Goal: Task Accomplishment & Management: Contribute content

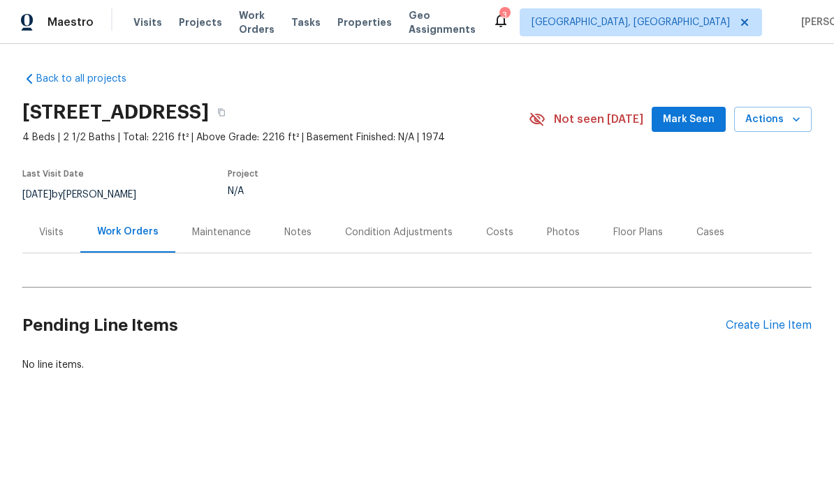
click at [58, 246] on div "Visits" at bounding box center [51, 232] width 58 height 41
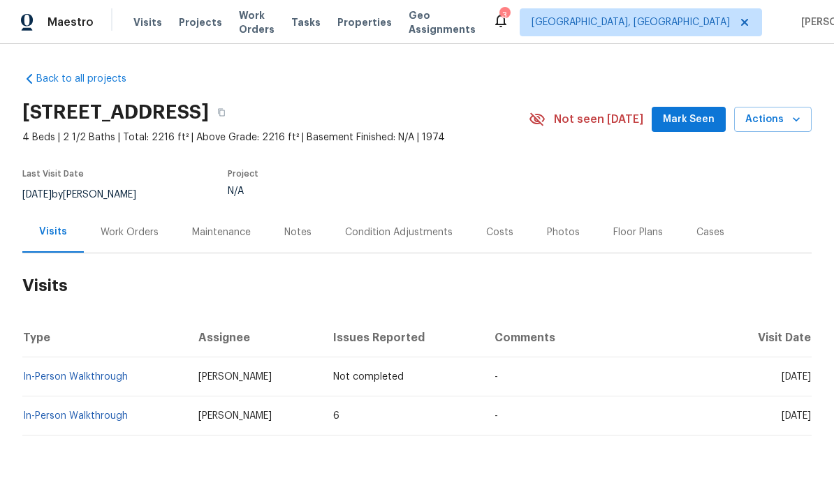
click at [106, 418] on link "In-Person Walkthrough" at bounding box center [75, 416] width 105 height 10
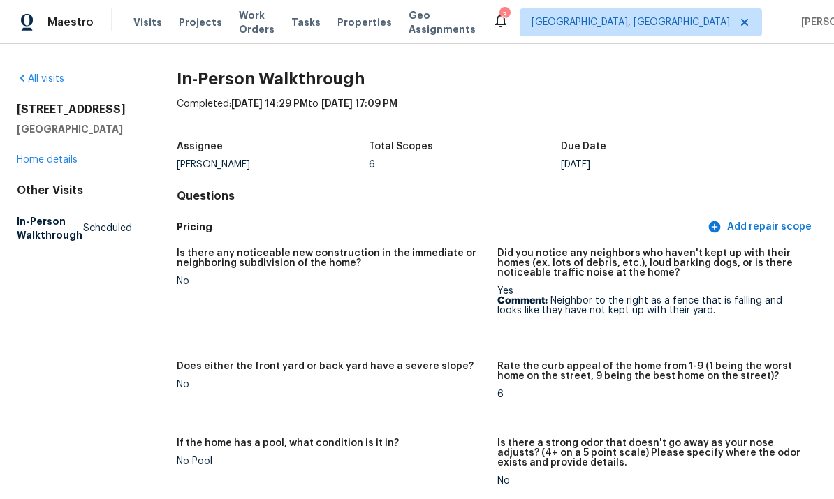
click at [63, 158] on link "Home details" at bounding box center [47, 160] width 61 height 10
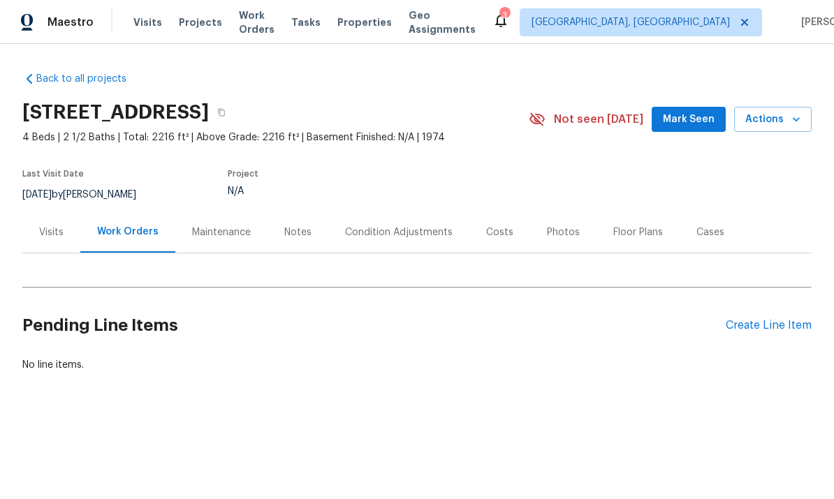
click at [420, 229] on div "Condition Adjustments" at bounding box center [399, 233] width 108 height 14
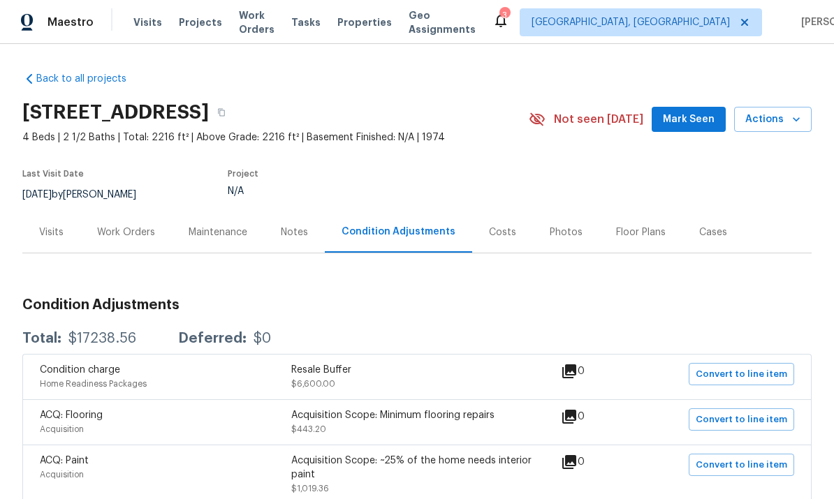
click at [312, 233] on div "Notes" at bounding box center [294, 232] width 61 height 41
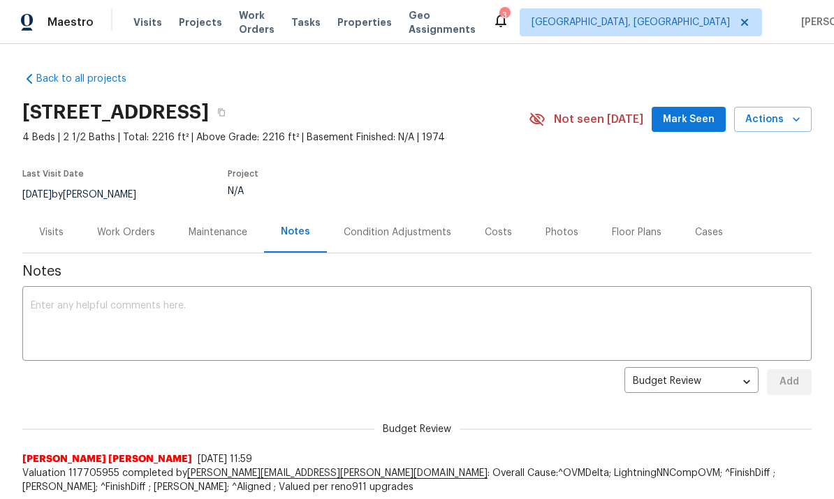
click at [710, 357] on body "Maestro Visits Projects Work Orders Tasks Properties Geo Assignments 3 Cincinna…" at bounding box center [417, 249] width 834 height 499
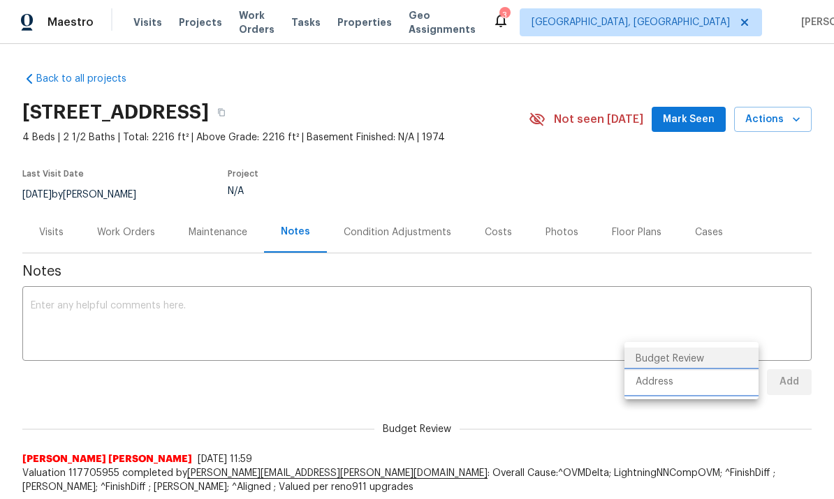
click at [674, 390] on li "Address" at bounding box center [691, 382] width 134 height 23
type input "address"
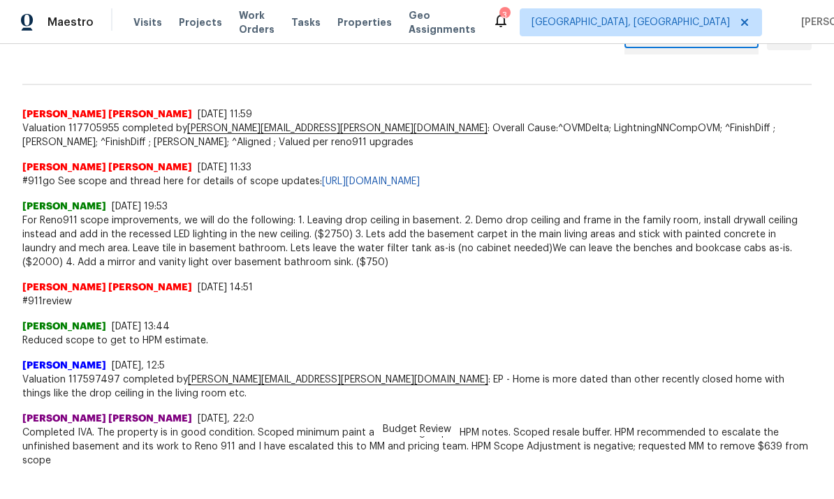
scroll to position [344, 0]
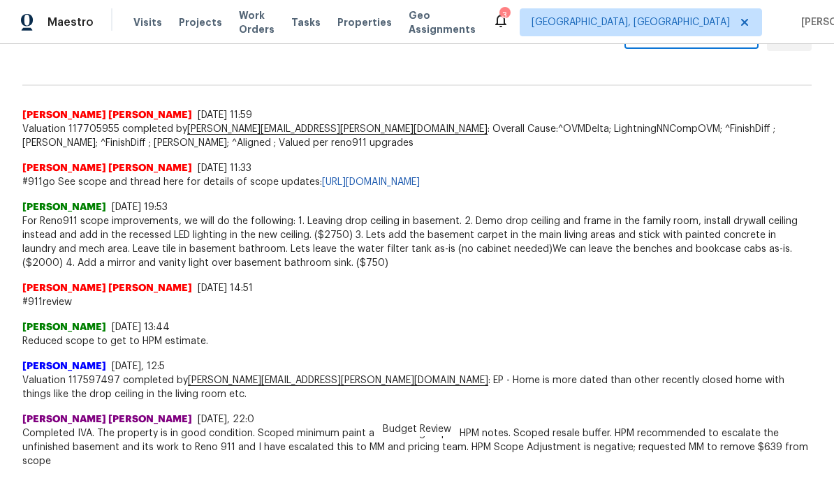
click at [550, 270] on div "Rick Allen Griffith 6/3/25, 14:51 #911review" at bounding box center [416, 289] width 789 height 39
click at [541, 309] on div "Robert Hamilton 6/3/25, 13:44 Reduced scope to get to HPM estimate." at bounding box center [416, 328] width 789 height 39
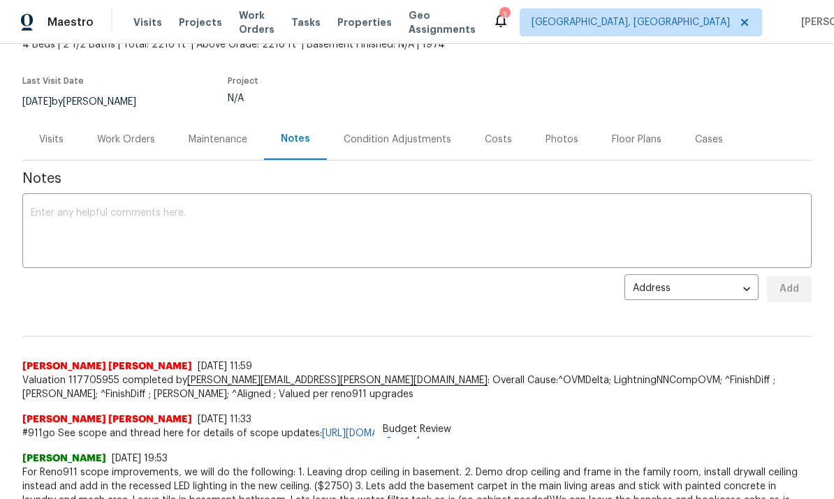
scroll to position [93, 0]
click at [425, 119] on div "Condition Adjustments" at bounding box center [397, 139] width 141 height 41
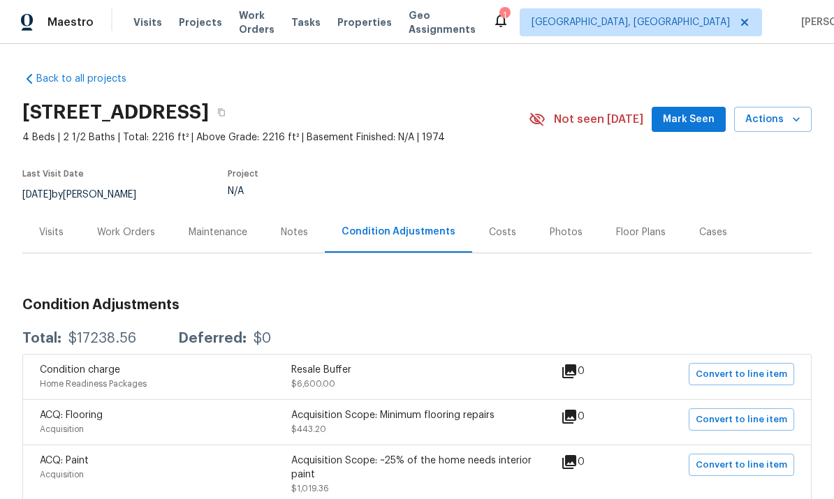
click at [78, 212] on div "Visits" at bounding box center [51, 232] width 58 height 41
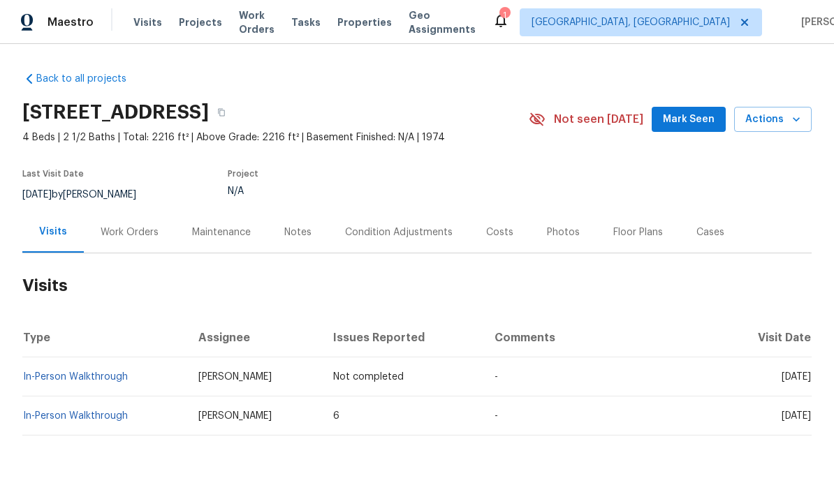
scroll to position [31, 0]
click at [93, 411] on link "In-Person Walkthrough" at bounding box center [75, 416] width 105 height 10
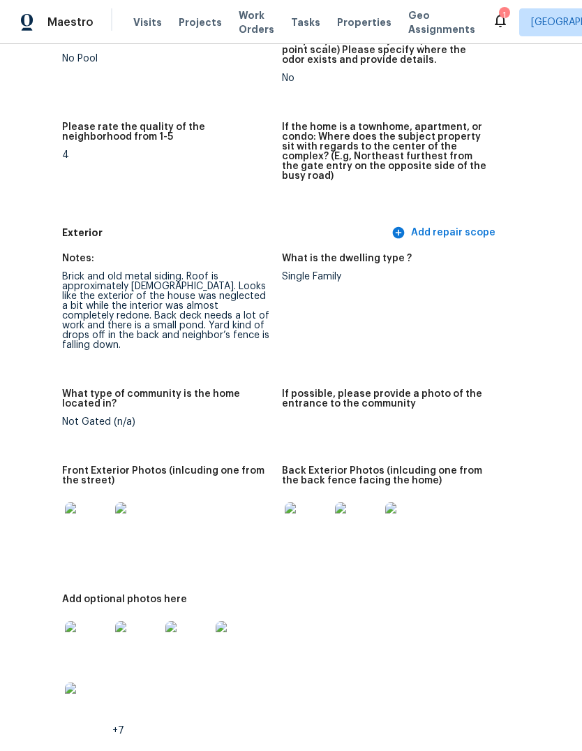
scroll to position [442, 109]
click at [80, 499] on img at bounding box center [87, 524] width 45 height 45
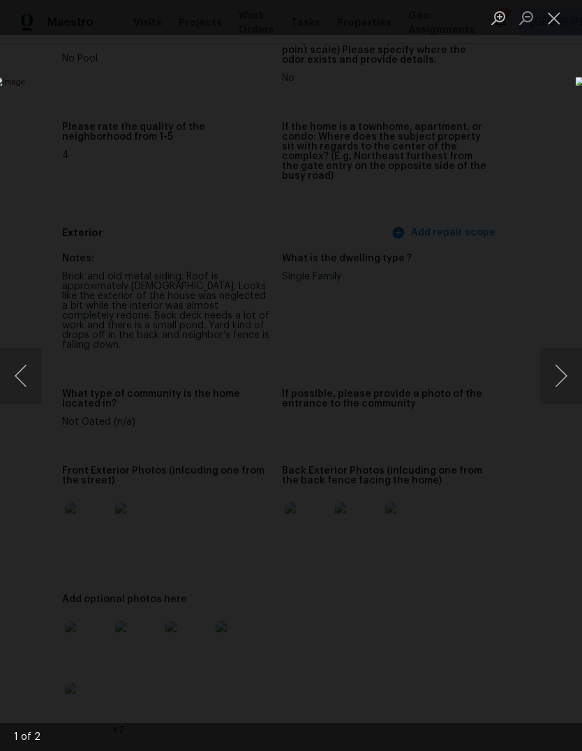
click at [555, 359] on button "Next image" at bounding box center [562, 376] width 42 height 56
click at [562, 370] on button "Next image" at bounding box center [562, 376] width 42 height 56
click at [562, 369] on button "Next image" at bounding box center [562, 376] width 42 height 56
click at [566, 362] on button "Next image" at bounding box center [562, 376] width 42 height 56
click at [552, 368] on button "Next image" at bounding box center [562, 376] width 42 height 56
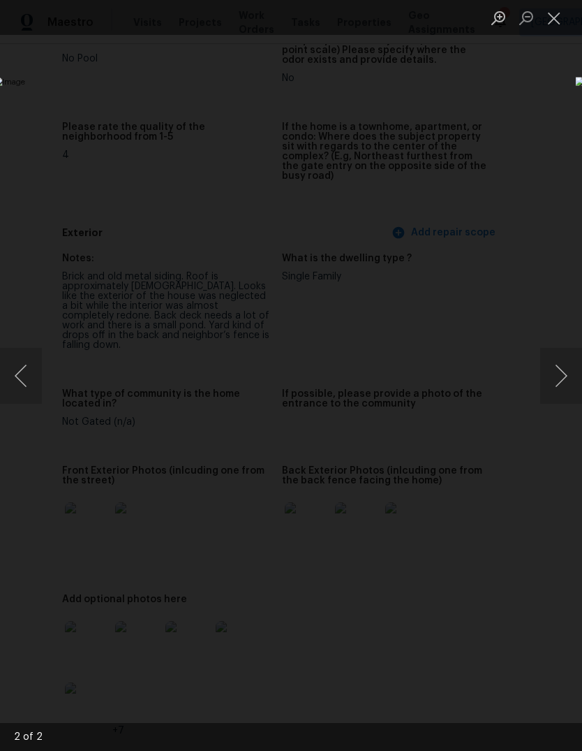
click at [457, 376] on img "Lightbox" at bounding box center [225, 375] width 463 height 597
click at [566, 370] on button "Next image" at bounding box center [562, 376] width 42 height 56
click at [555, 372] on button "Next image" at bounding box center [562, 376] width 42 height 56
click at [550, 24] on button "Close lightbox" at bounding box center [555, 18] width 28 height 24
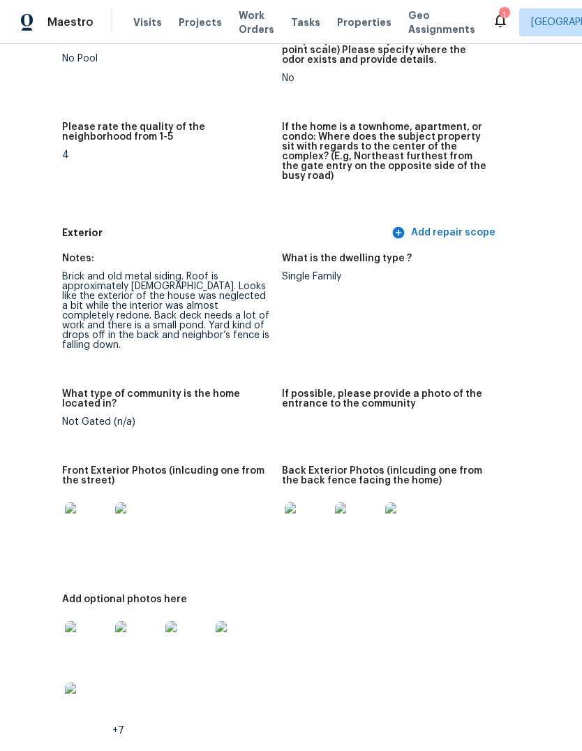
click at [200, 499] on img at bounding box center [188, 643] width 45 height 45
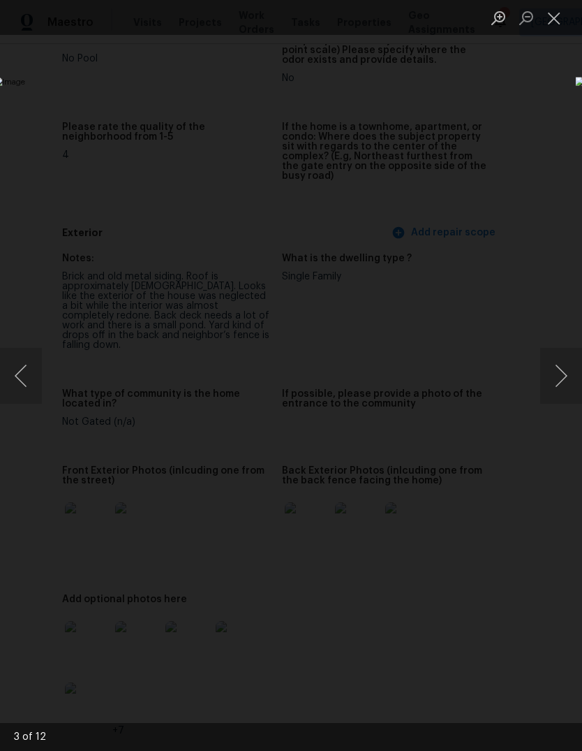
click at [457, 301] on img "Lightbox" at bounding box center [225, 375] width 463 height 597
click at [553, 14] on button "Close lightbox" at bounding box center [555, 18] width 28 height 24
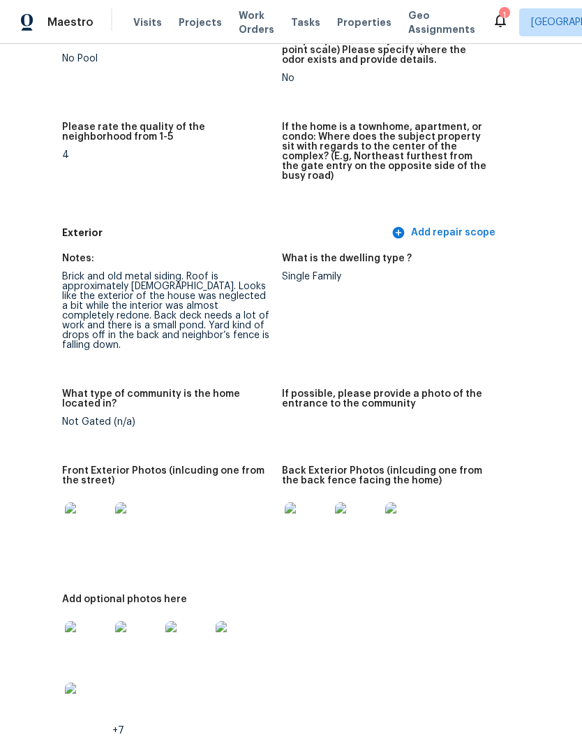
click at [138, 499] on img at bounding box center [137, 643] width 45 height 45
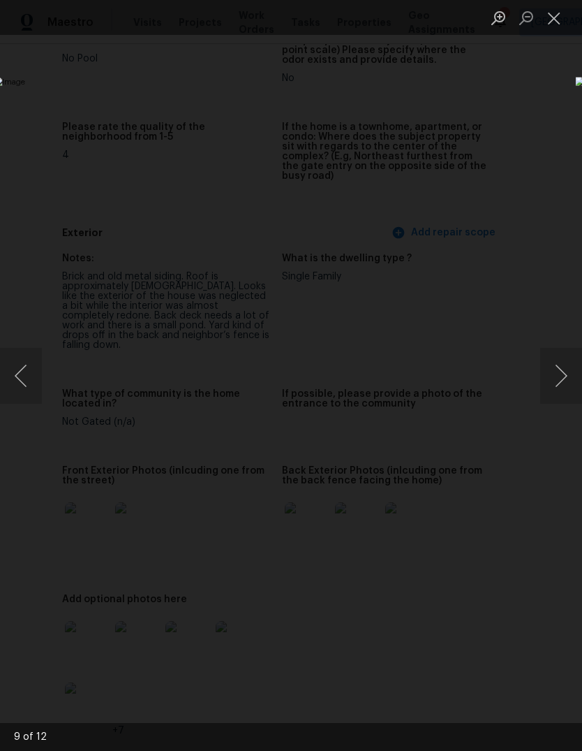
click at [543, 18] on button "Close lightbox" at bounding box center [555, 18] width 28 height 24
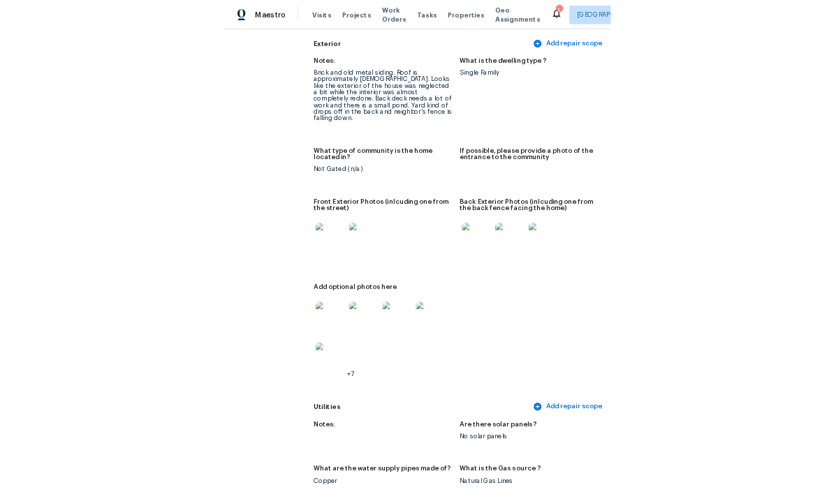
scroll to position [610, 38]
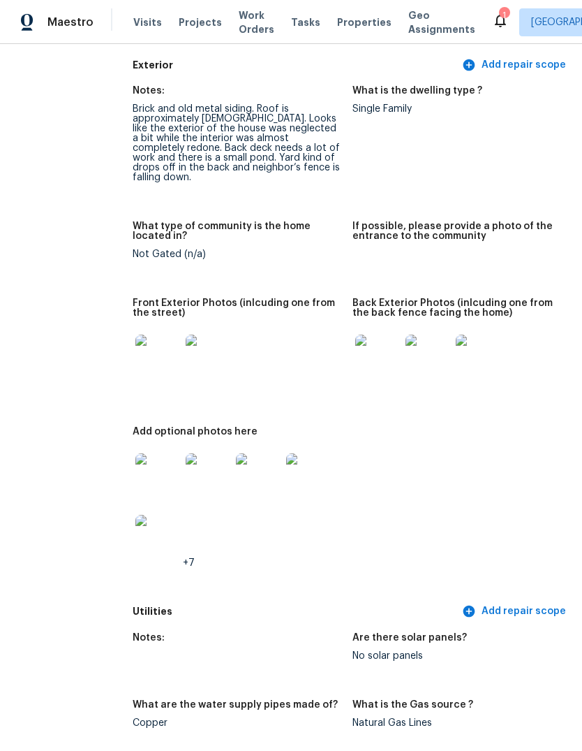
click at [140, 487] on img at bounding box center [157, 475] width 45 height 45
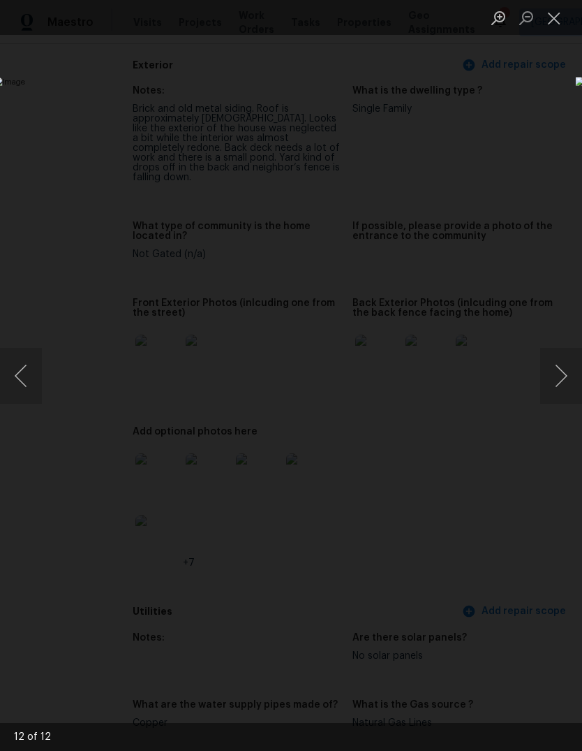
click at [564, 10] on button "Close lightbox" at bounding box center [555, 18] width 28 height 24
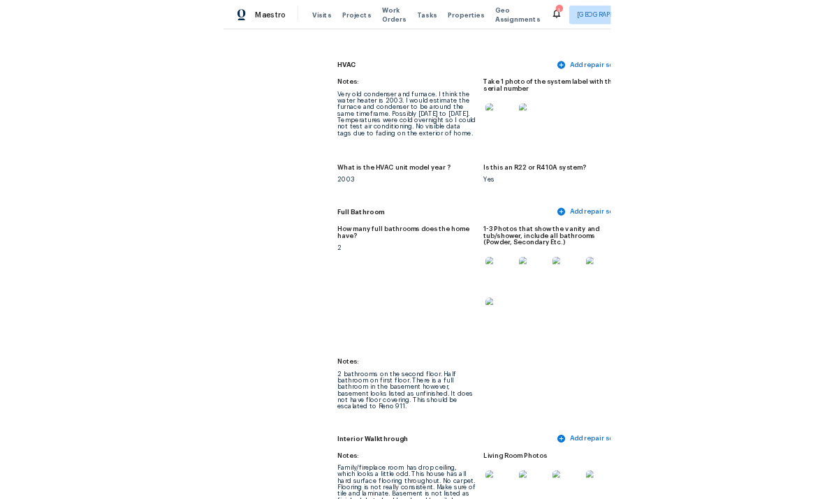
scroll to position [0, 0]
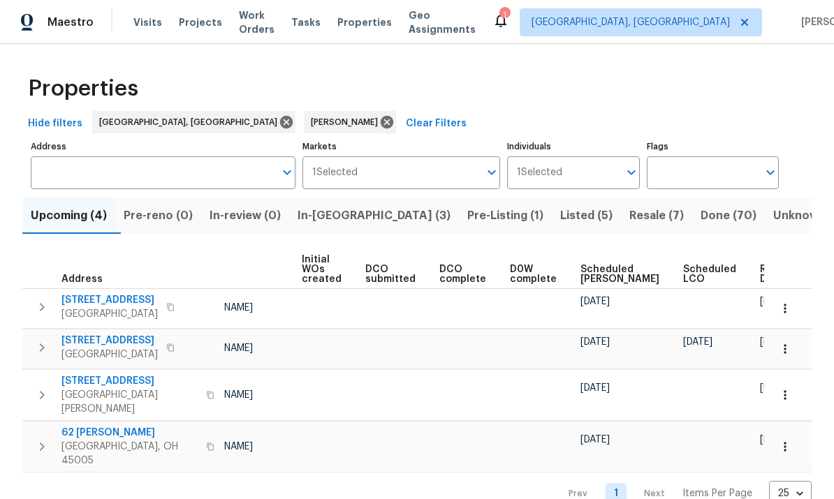
scroll to position [0, 100]
click at [629, 214] on span "Resale (7)" at bounding box center [656, 216] width 54 height 20
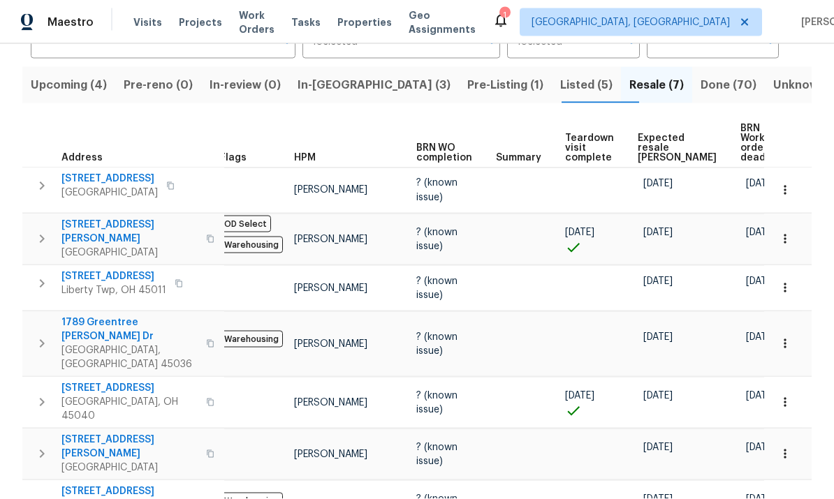
scroll to position [52, 0]
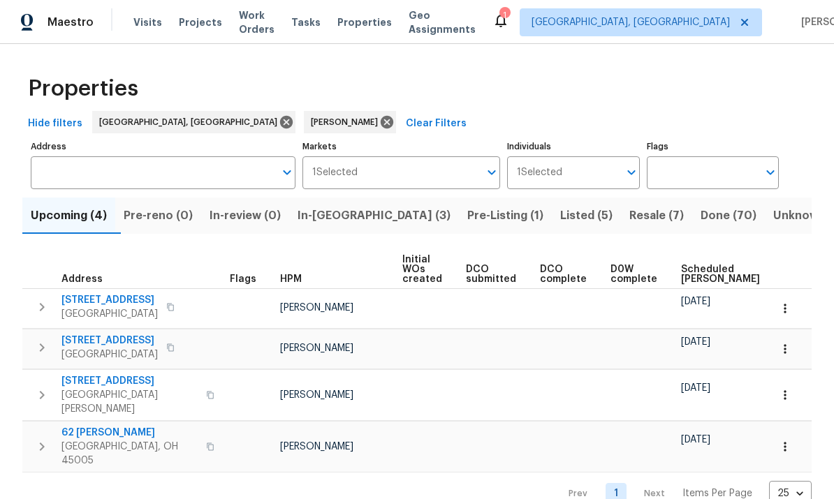
click at [355, 229] on button "In-reno (3)" at bounding box center [374, 216] width 170 height 36
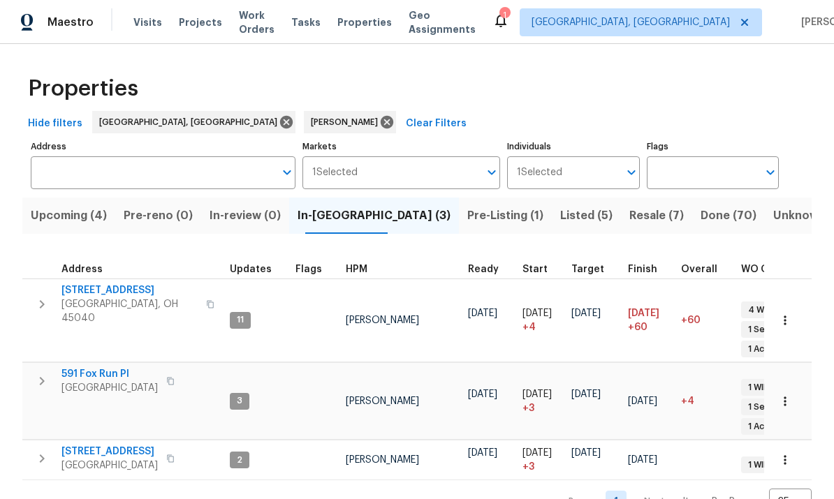
click at [72, 300] on span "[GEOGRAPHIC_DATA], OH 45040" at bounding box center [129, 312] width 136 height 28
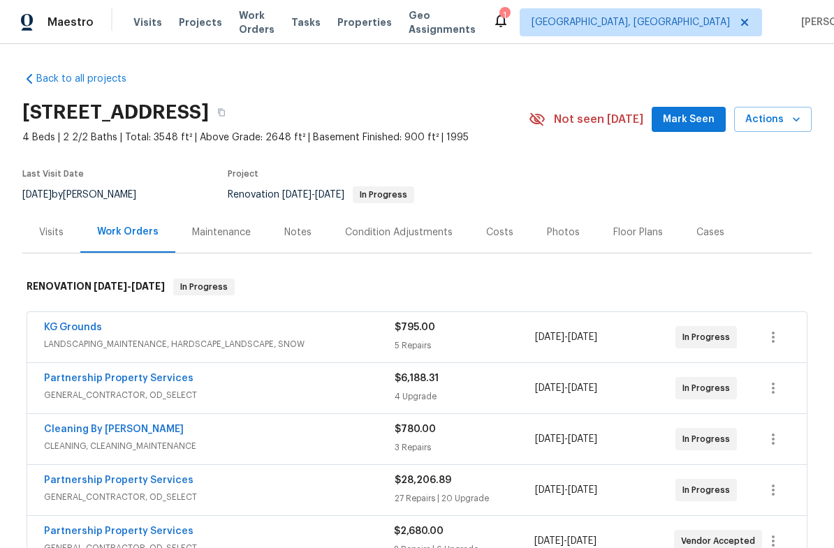
click at [290, 242] on div "Notes" at bounding box center [298, 232] width 61 height 41
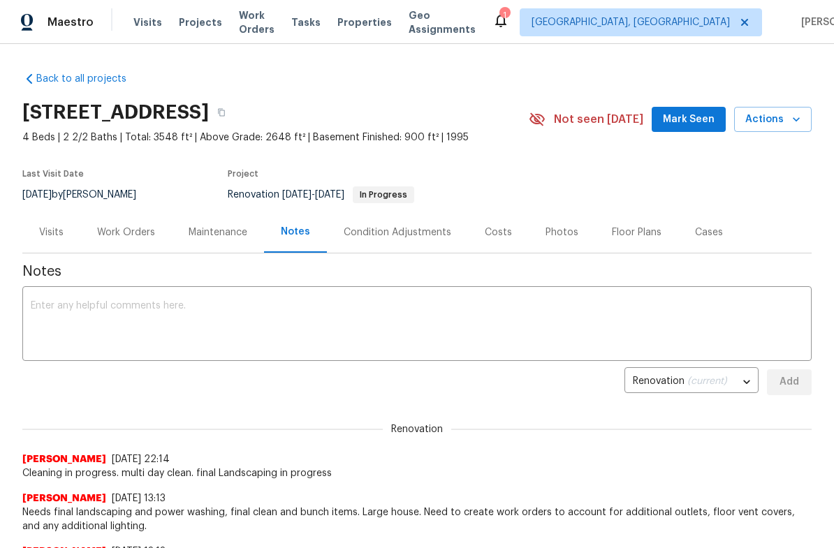
click at [379, 306] on textarea at bounding box center [417, 325] width 772 height 49
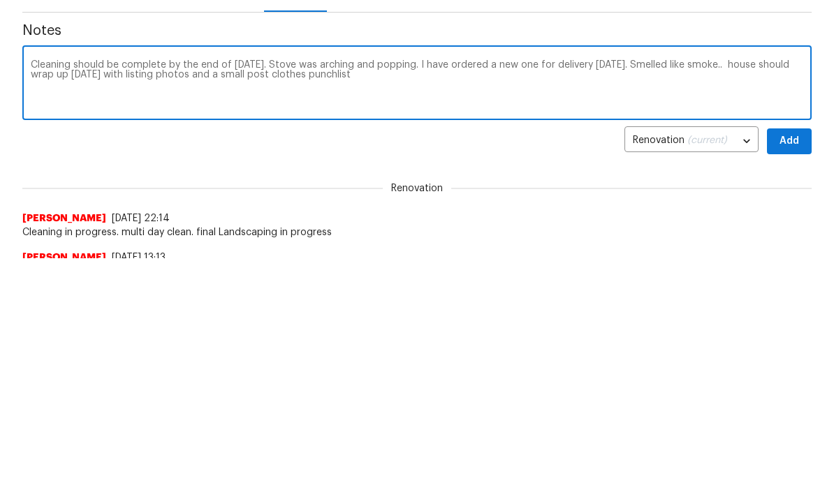
click at [292, 301] on textarea "Cleaning should be complete by the end of [DATE]. Stove was arching and popping…" at bounding box center [417, 325] width 772 height 49
type textarea "Cleaning should be complete by the end of [DATE]. Stove was arching and popping…"
click at [791, 374] on span "Add" at bounding box center [789, 382] width 22 height 17
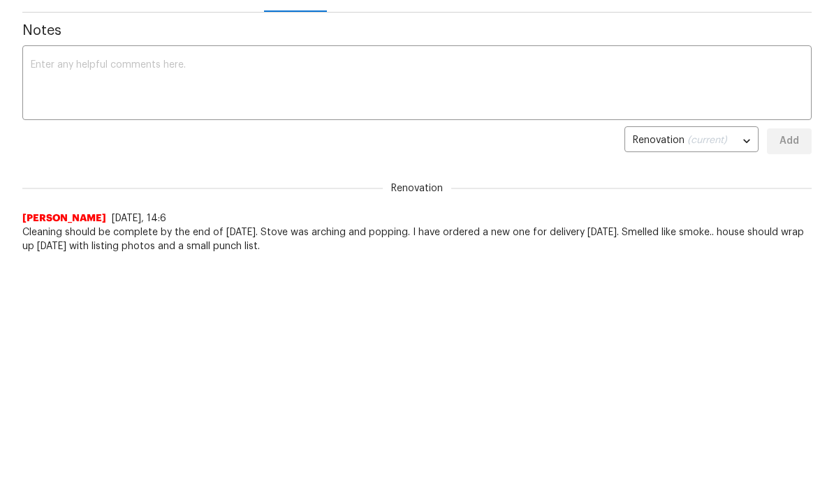
scroll to position [241, 0]
